Goal: Navigation & Orientation: Find specific page/section

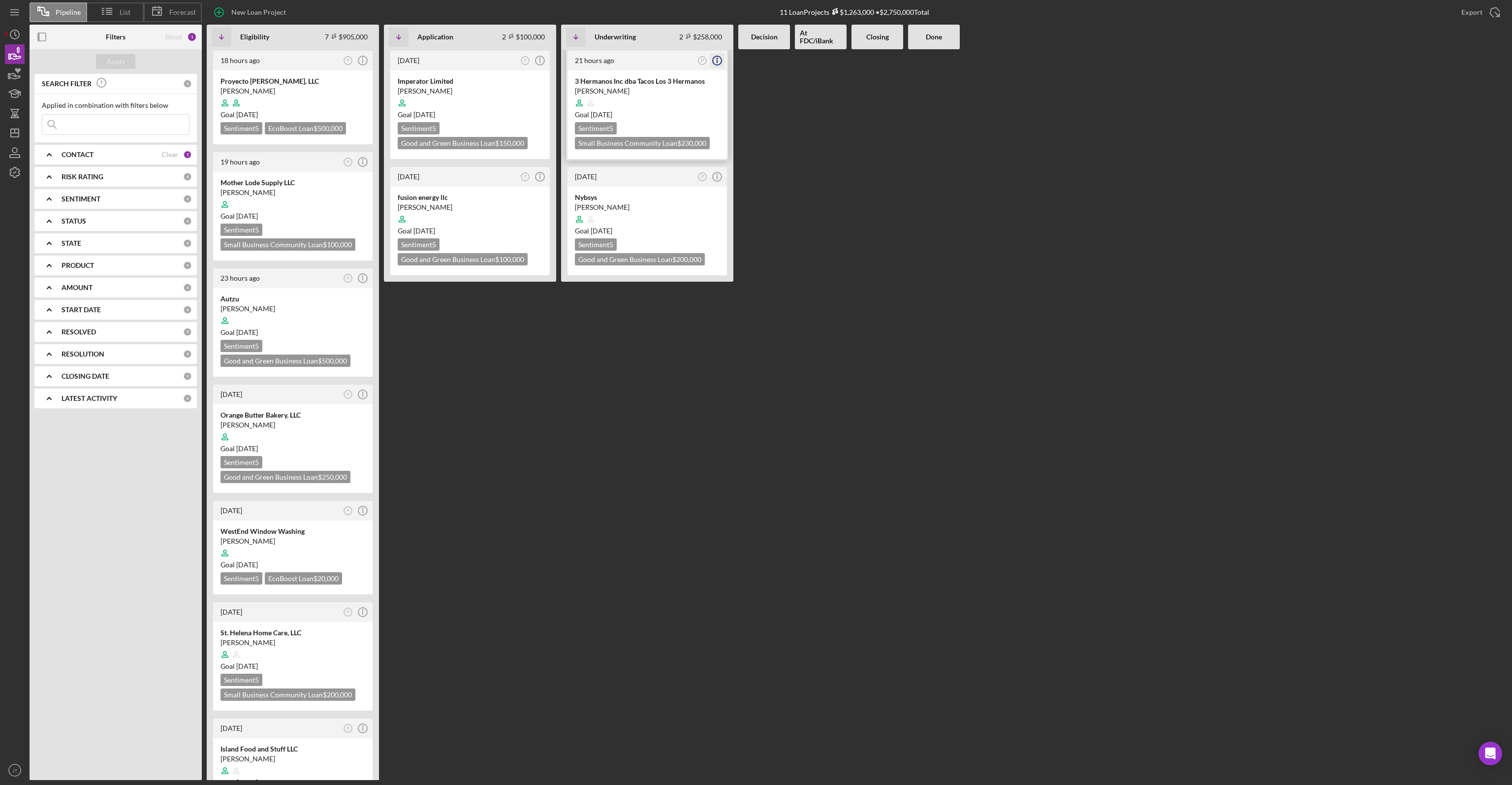
click at [717, 61] on line "button" at bounding box center [717, 61] width 0 height 3
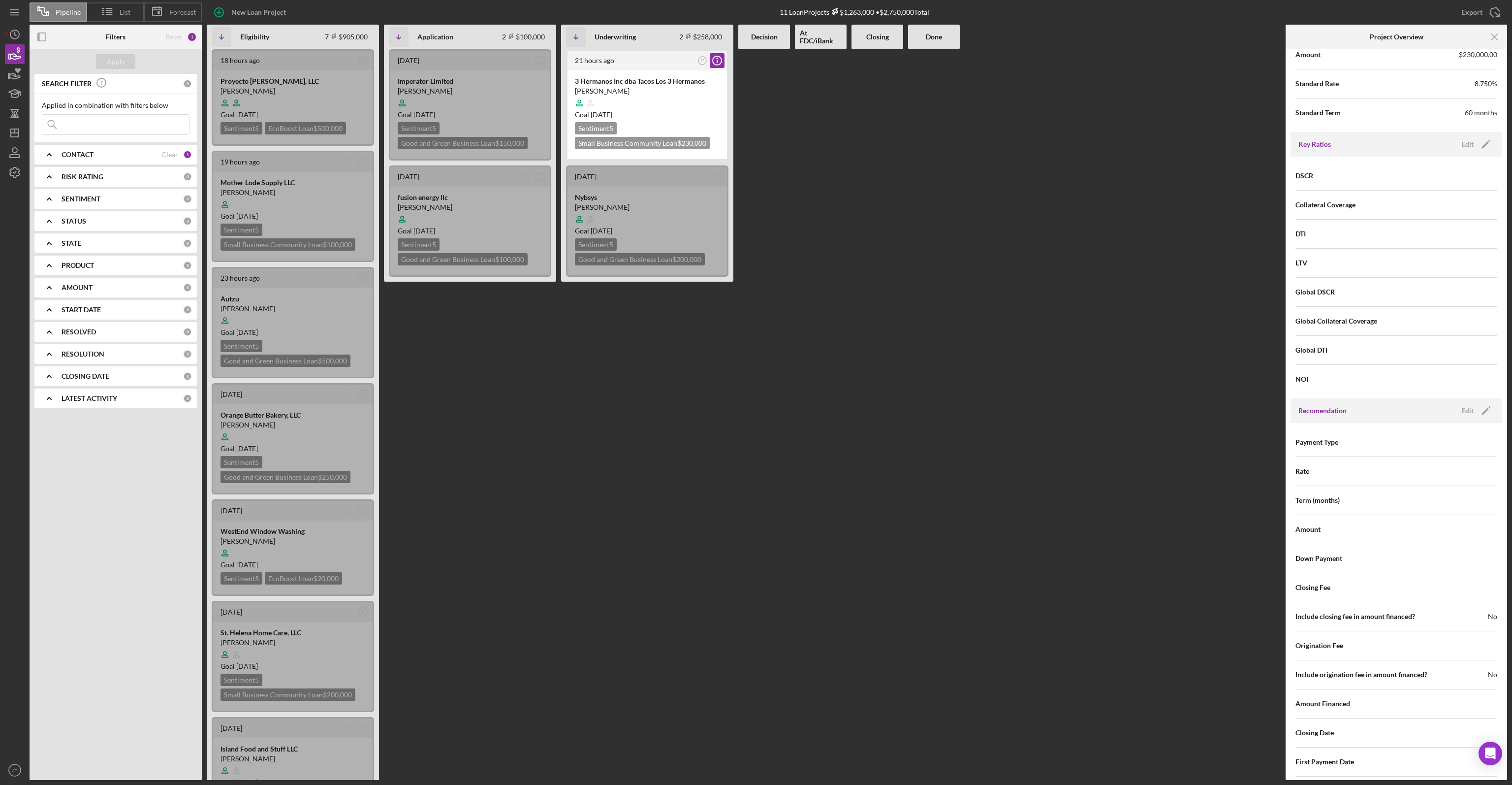
scroll to position [896, 0]
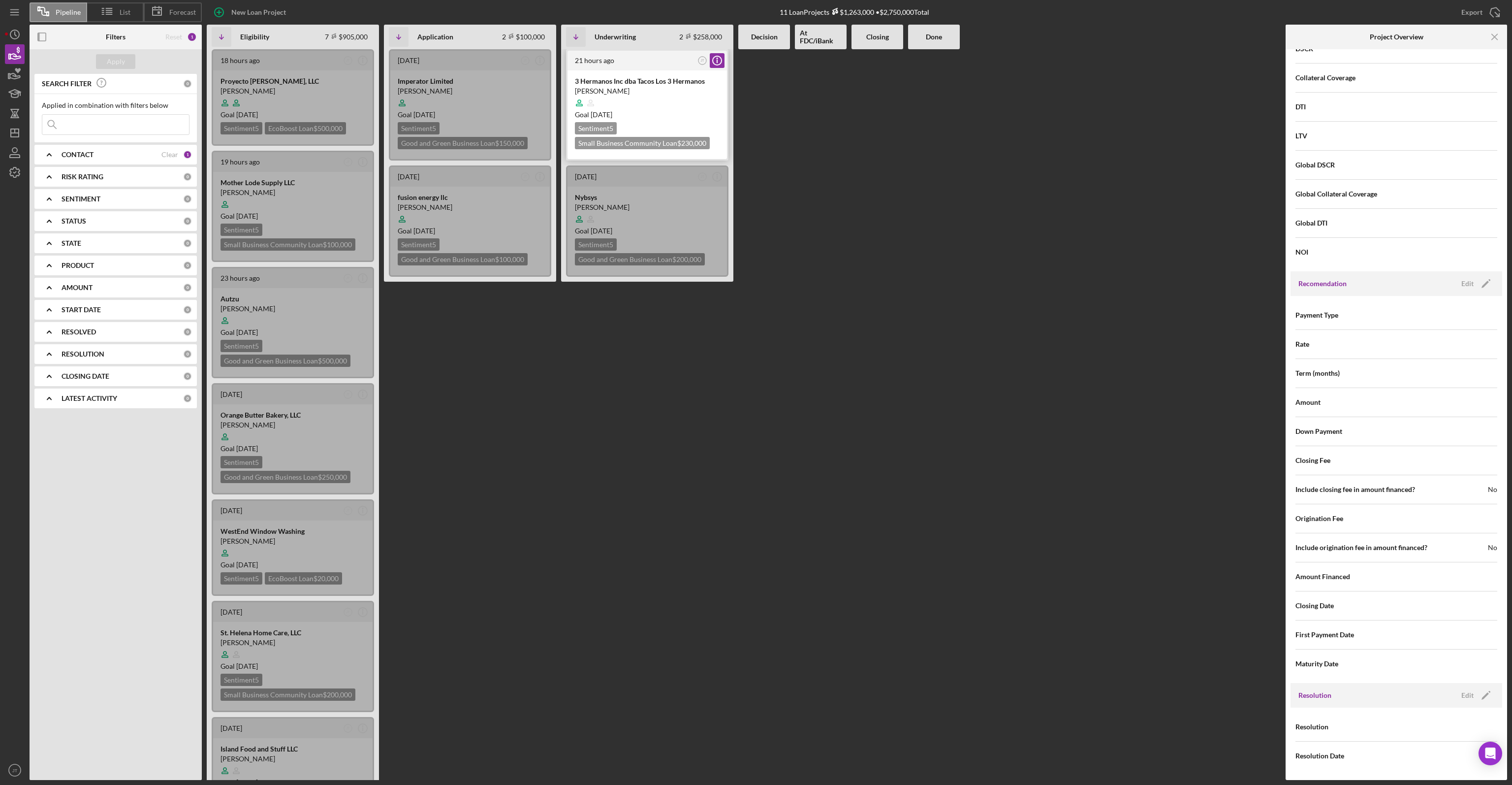
click at [623, 58] on div "21 hours ago" at bounding box center [635, 60] width 120 height 8
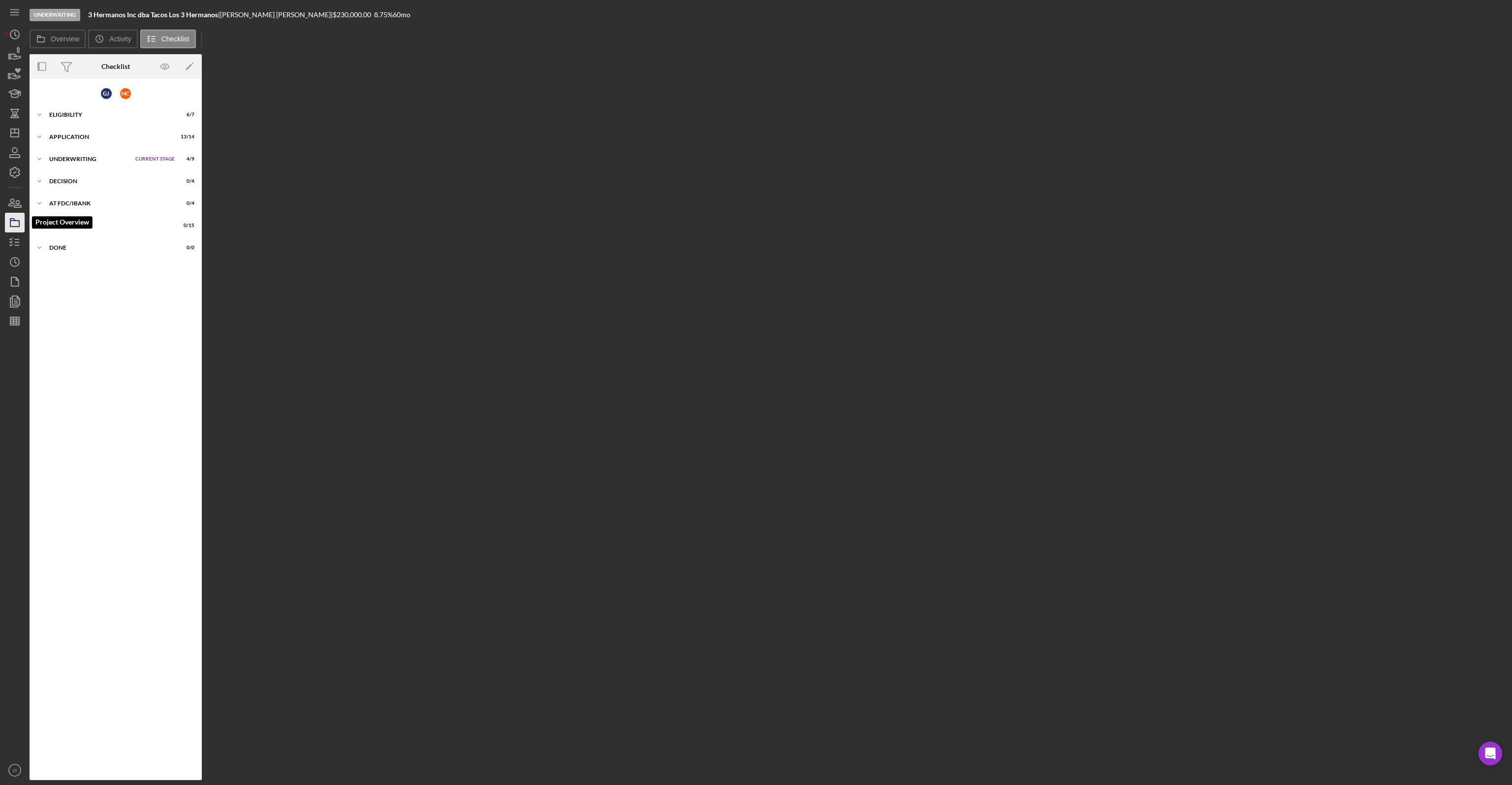
click at [14, 226] on rect "button" at bounding box center [14, 223] width 9 height 6
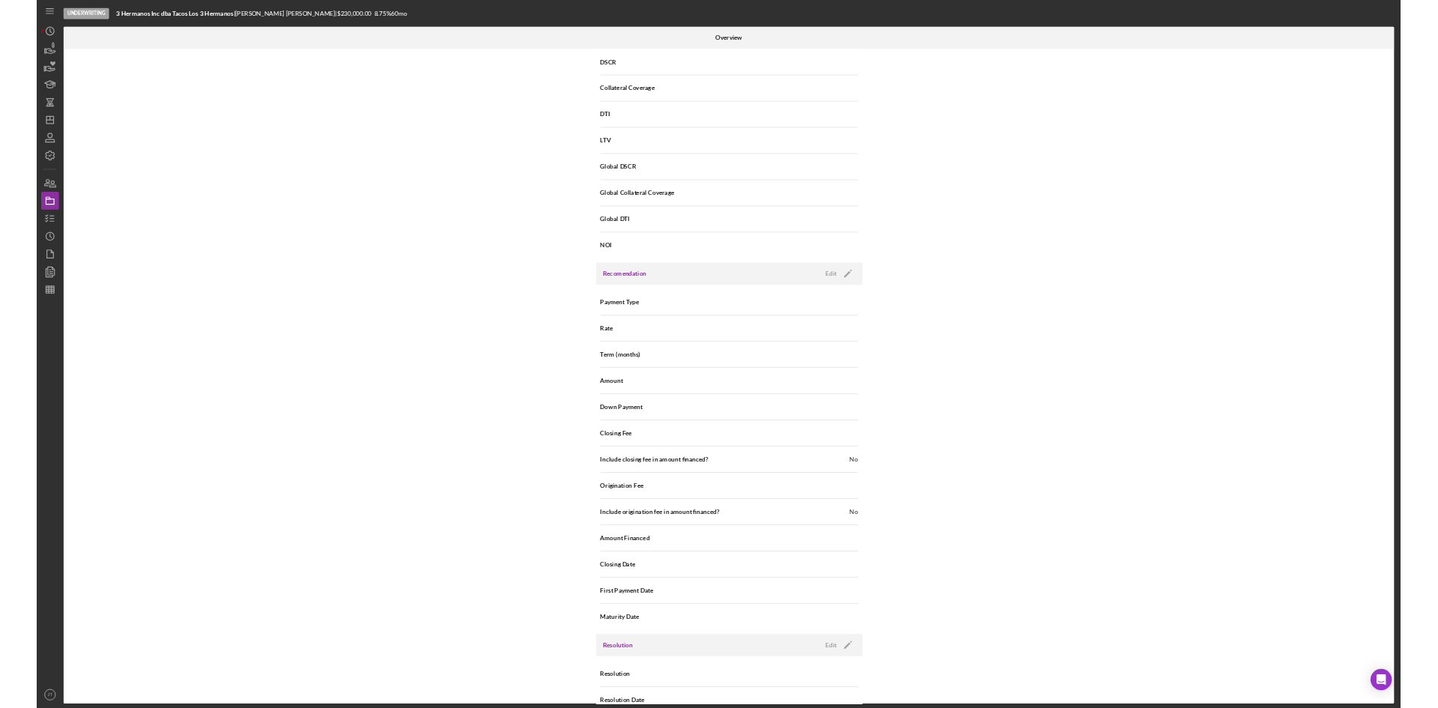
scroll to position [1265, 0]
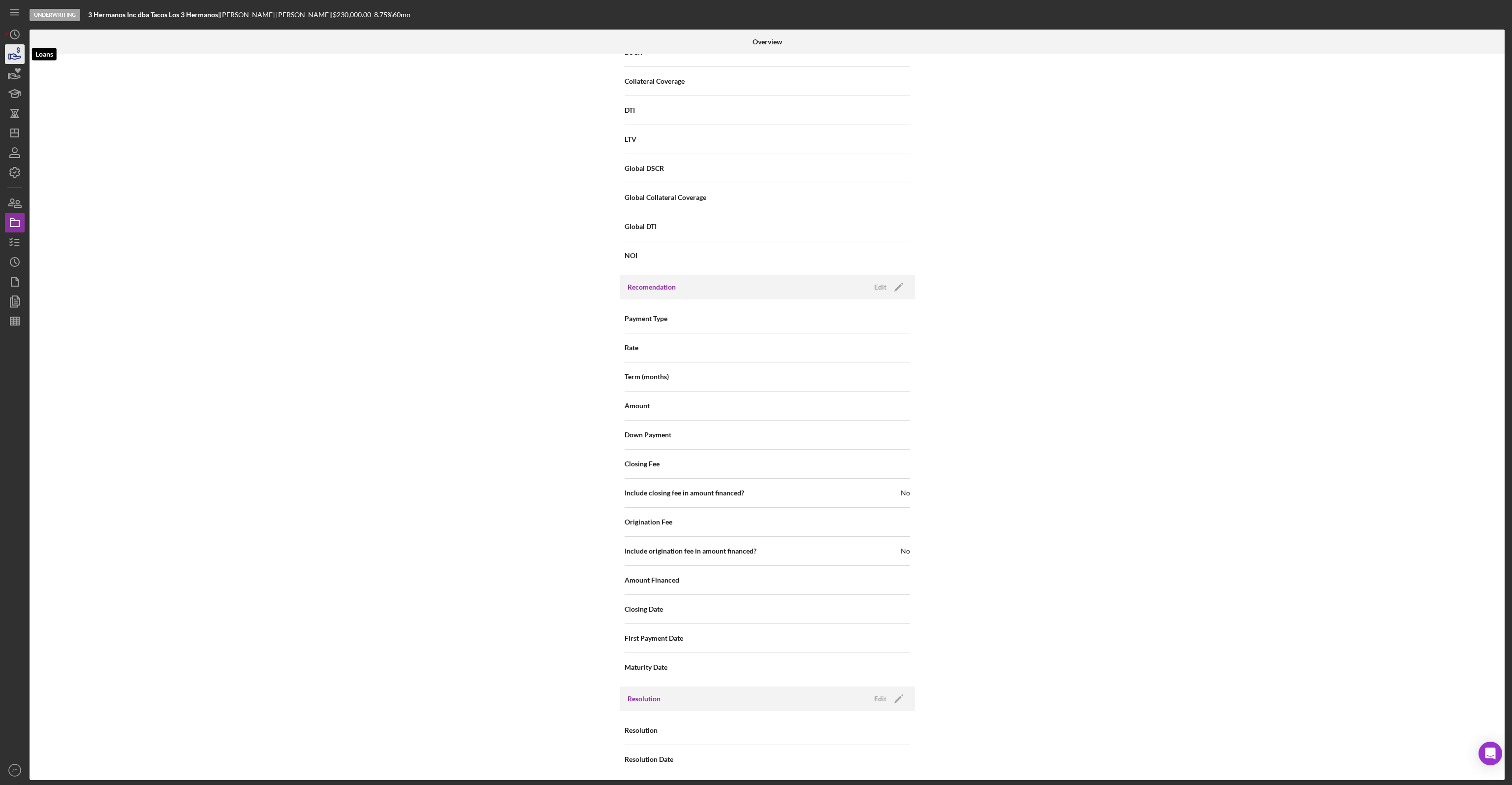
click at [12, 48] on icon "button" at bounding box center [14, 54] width 24 height 24
